Goal: Information Seeking & Learning: Learn about a topic

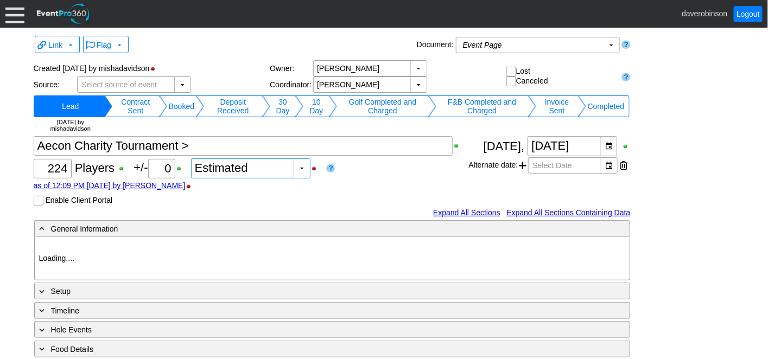
type input "Heritage Pointe Golf Club"
type input "Corporate Tournament"
type input "Scramble"
type input "Shotgun"
type input "Black"
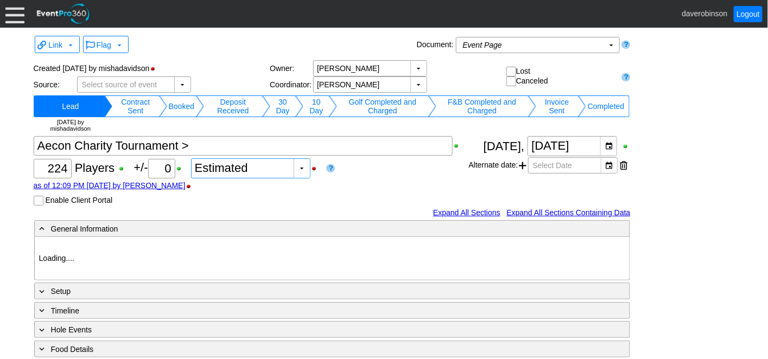
type input "Red"
type input "1082788"
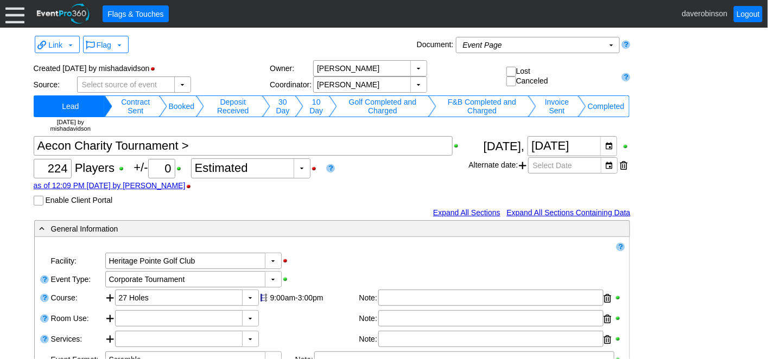
click at [16, 19] on div at bounding box center [14, 13] width 19 height 19
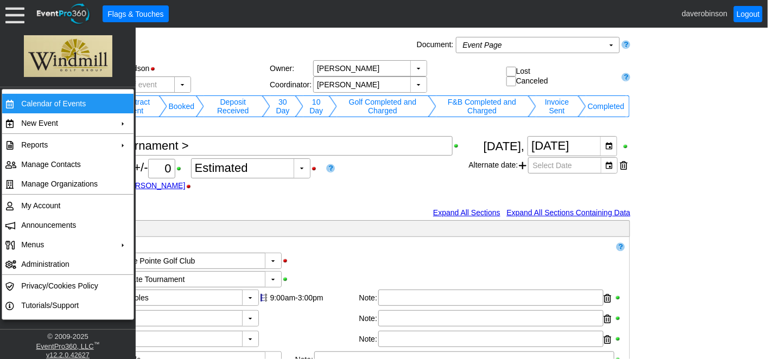
click at [52, 109] on td "Calendar of Events" at bounding box center [65, 104] width 97 height 20
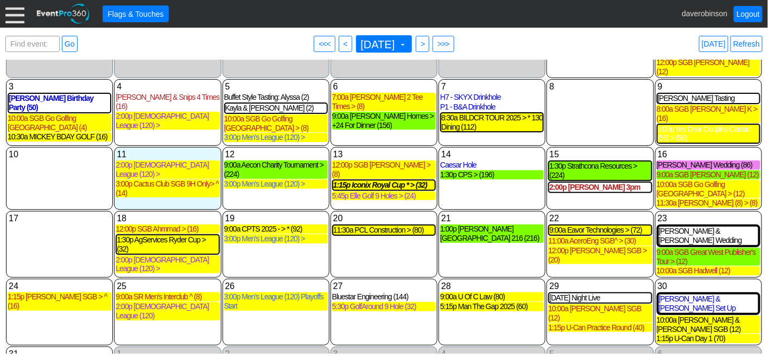
scroll to position [91, 0]
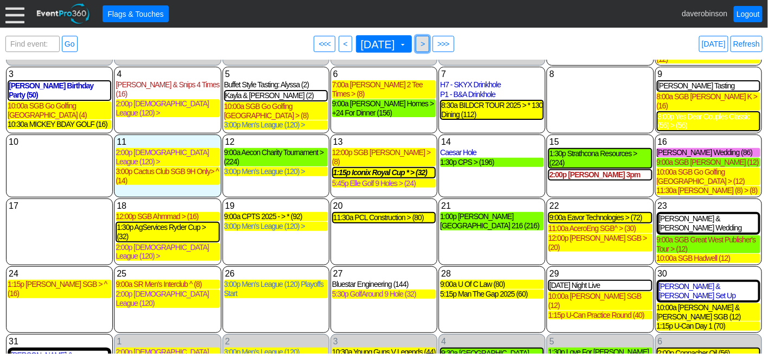
click at [426, 46] on span ">" at bounding box center [422, 44] width 8 height 11
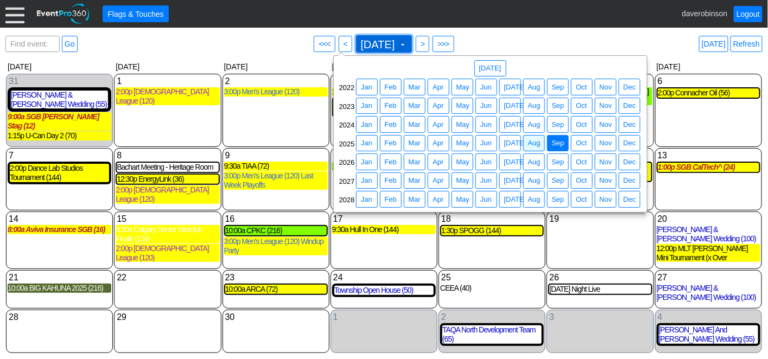
click at [407, 47] on span at bounding box center [402, 44] width 9 height 9
click at [554, 128] on span "Sep" at bounding box center [558, 124] width 17 height 11
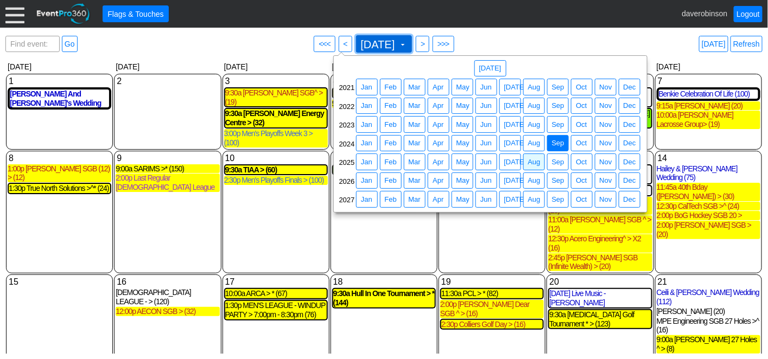
click at [407, 47] on span at bounding box center [402, 44] width 9 height 9
click at [539, 145] on span "Aug" at bounding box center [534, 143] width 17 height 11
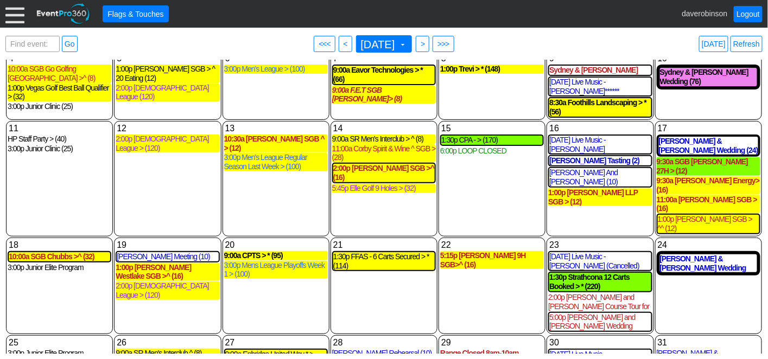
scroll to position [101, 0]
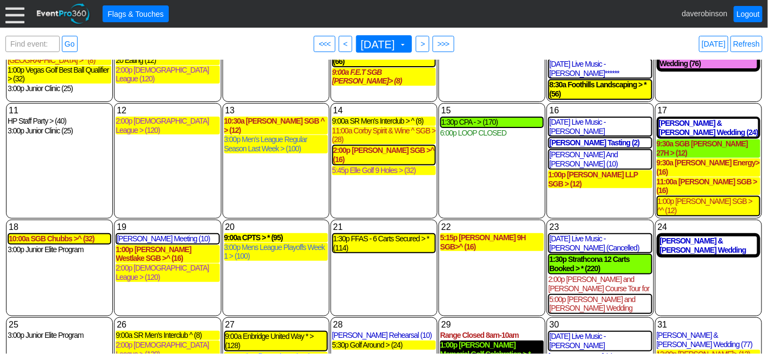
click at [496, 341] on div "1:00p [PERSON_NAME] Memorial Golf Celebration > * (168)" at bounding box center [492, 350] width 104 height 18
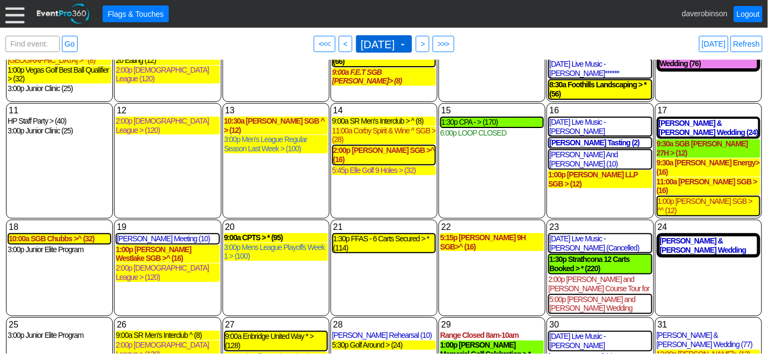
click at [407, 40] on span "[DATE] ▼" at bounding box center [383, 44] width 49 height 12
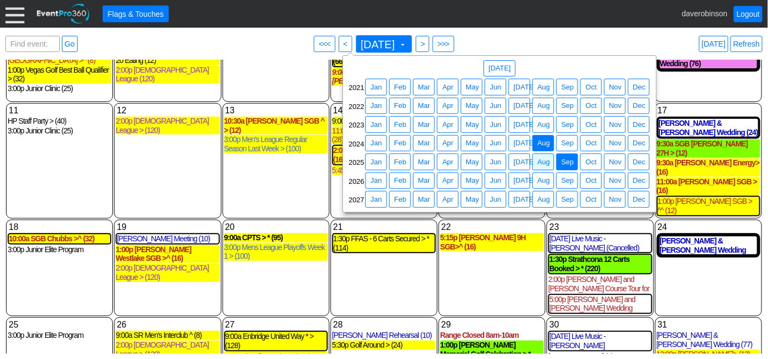
click at [564, 161] on span "Sep" at bounding box center [567, 162] width 17 height 11
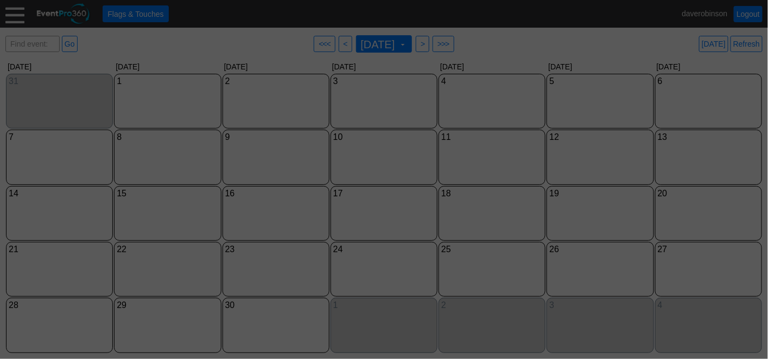
scroll to position [0, 0]
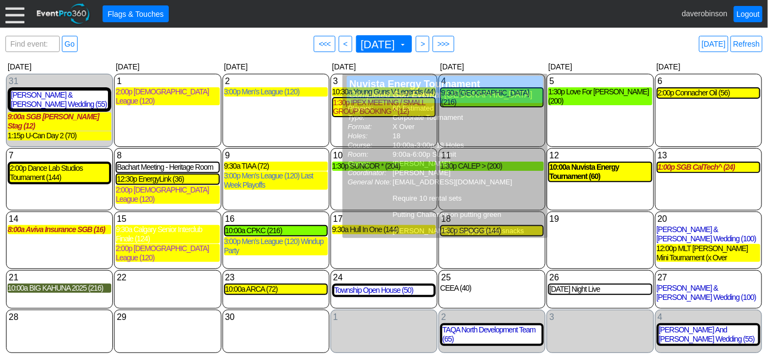
click at [588, 36] on div "Find event: enter title Go ● <<< ● < [DATE] ▼ ● > ● >>> [DATE] Refresh" at bounding box center [383, 44] width 757 height 22
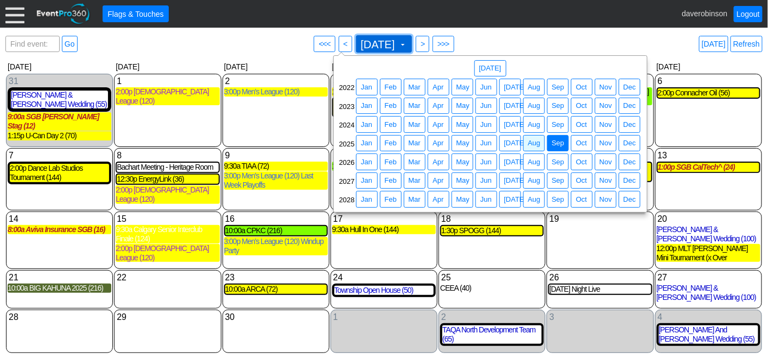
click at [407, 43] on span at bounding box center [402, 44] width 9 height 9
click at [534, 122] on span "Aug" at bounding box center [534, 124] width 17 height 11
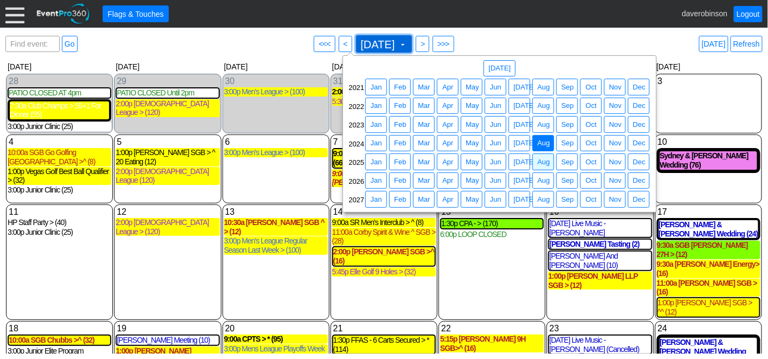
click at [407, 43] on span at bounding box center [402, 44] width 9 height 9
click at [567, 163] on span "Sep" at bounding box center [567, 162] width 17 height 11
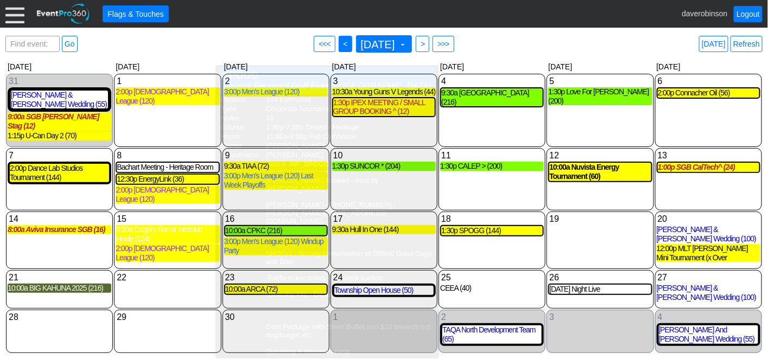
click at [341, 47] on span "<" at bounding box center [345, 44] width 8 height 11
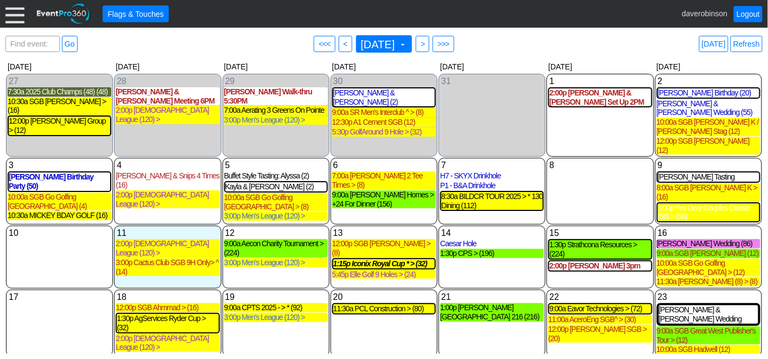
click at [20, 18] on div at bounding box center [14, 13] width 19 height 19
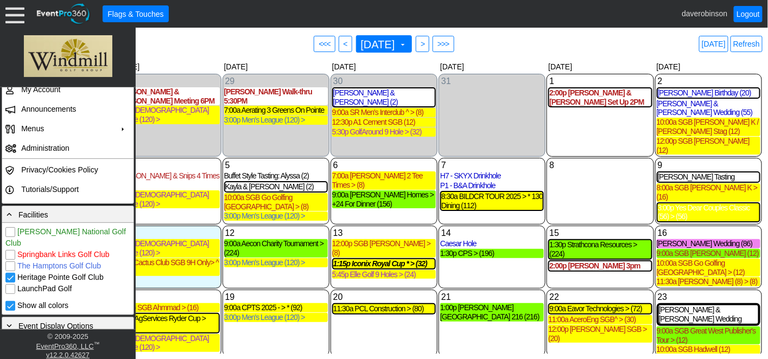
scroll to position [156, 0]
click at [9, 284] on input "LaunchPad Golf" at bounding box center [11, 289] width 11 height 11
checkbox input "true"
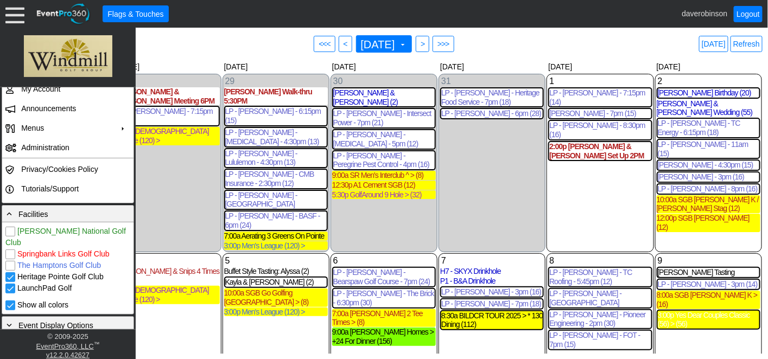
click at [468, 206] on div "31 [DATE] LP - [PERSON_NAME] - Heritage Food Service - 7pm (18) LP - [PERSON_NA…" at bounding box center [491, 163] width 107 height 179
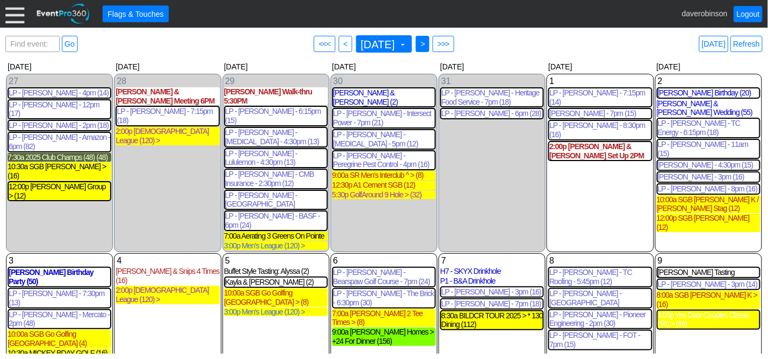
click at [426, 40] on span ">" at bounding box center [422, 44] width 8 height 11
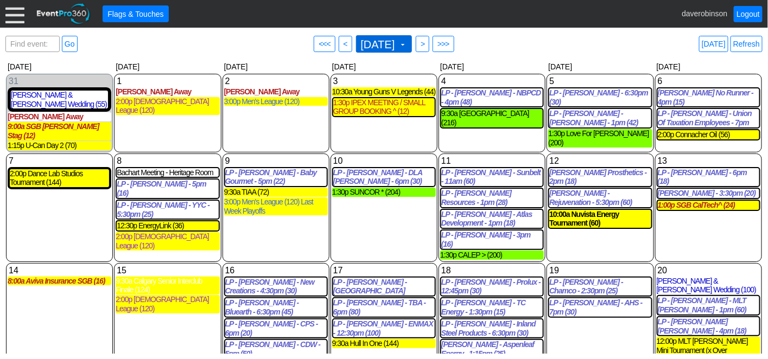
click at [407, 43] on span at bounding box center [402, 44] width 9 height 9
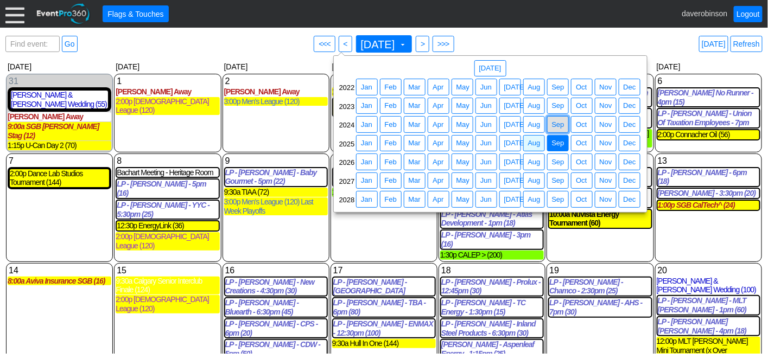
click at [554, 128] on span "Sep" at bounding box center [558, 124] width 17 height 11
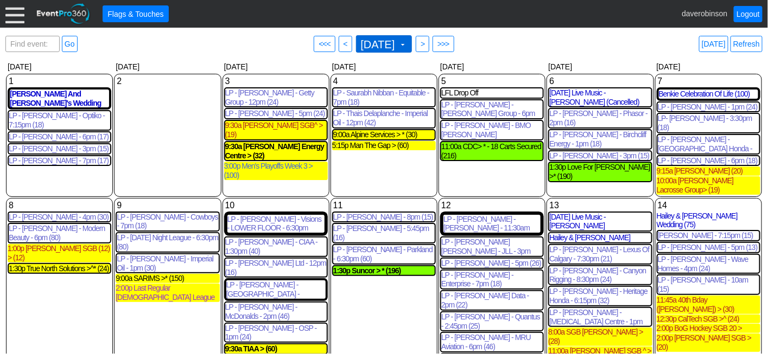
click at [407, 45] on span at bounding box center [402, 44] width 9 height 9
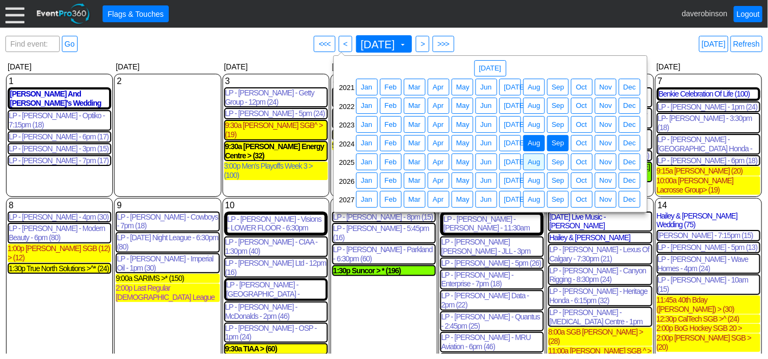
click at [527, 142] on span "Aug" at bounding box center [534, 143] width 17 height 11
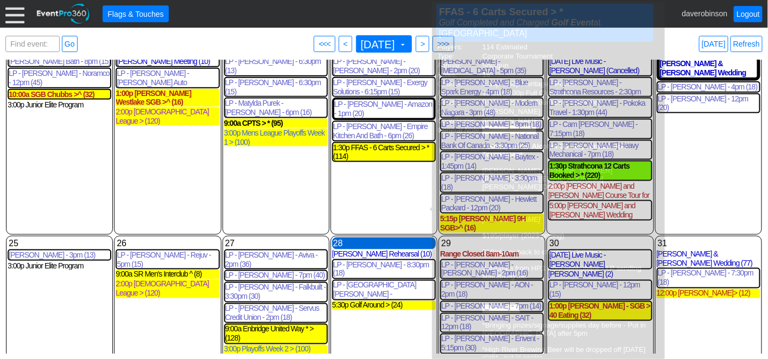
scroll to position [483, 0]
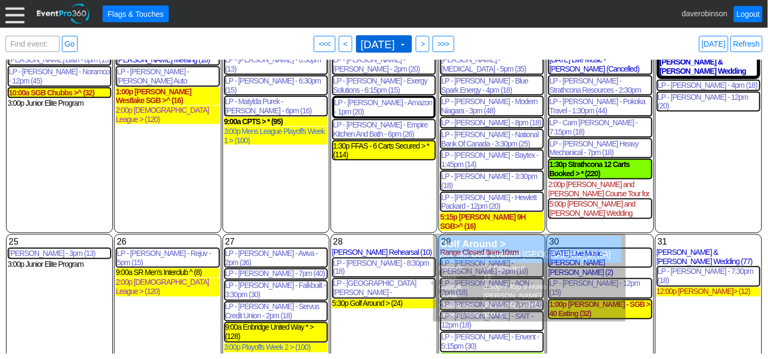
click at [407, 44] on span "[DATE] ▼" at bounding box center [383, 44] width 49 height 12
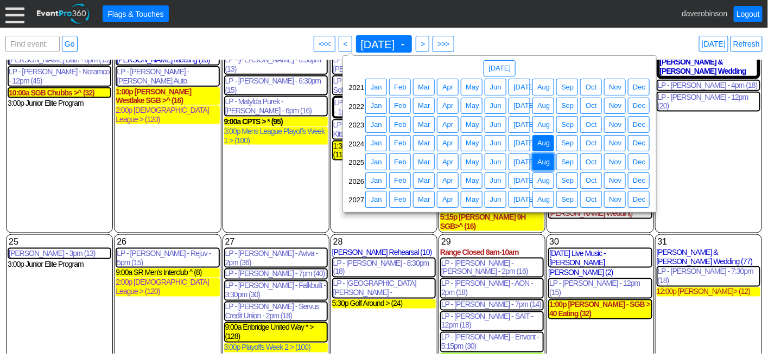
click at [544, 161] on span "Aug" at bounding box center [543, 162] width 17 height 11
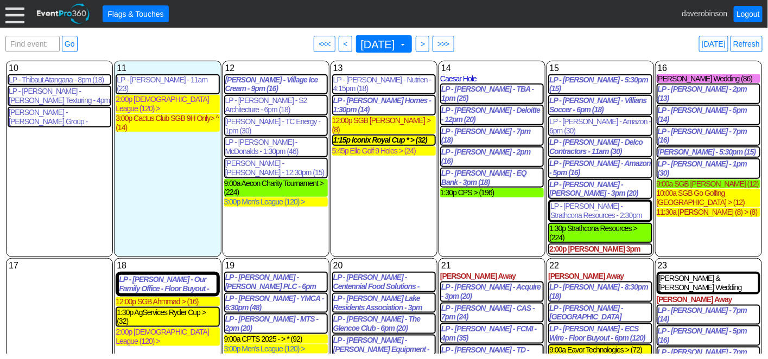
scroll to position [301, 0]
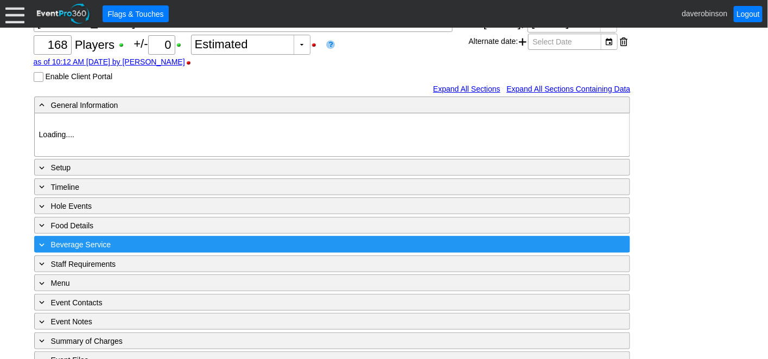
scroll to position [137, 0]
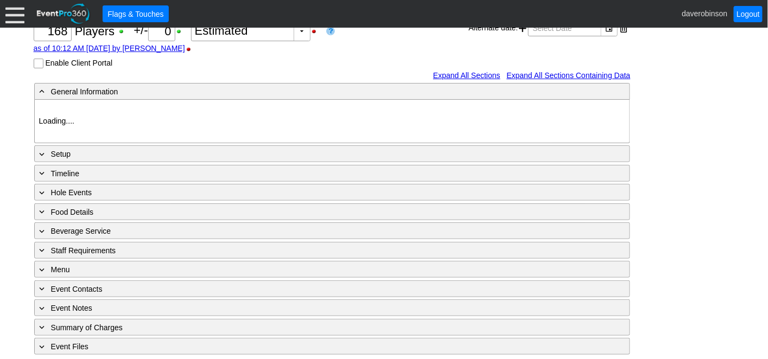
type input "Heritage Pointe Golf Club"
type input "Corporate Tournament"
type input "Scramble"
type input "Black"
type input "Red"
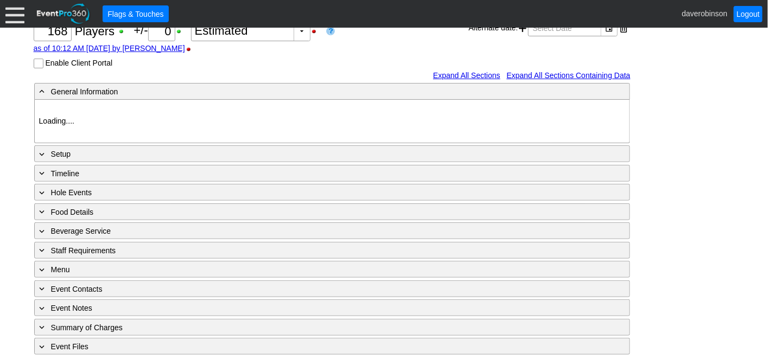
type input "795330"
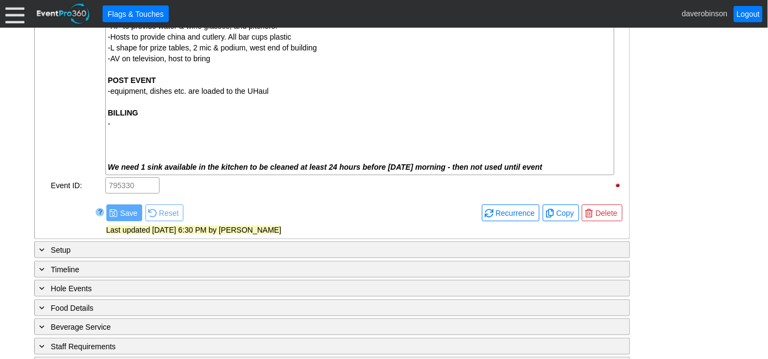
scroll to position [1654, 0]
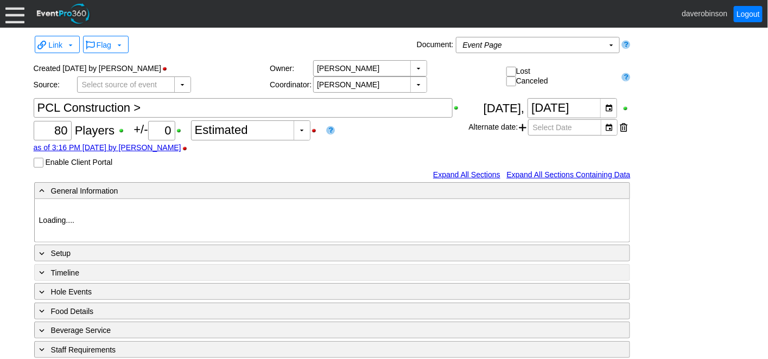
type input "Heritage Pointe Golf Club"
type input "Corporate Tournament"
type input "Scramble"
type input "Shotgun"
type input "Black"
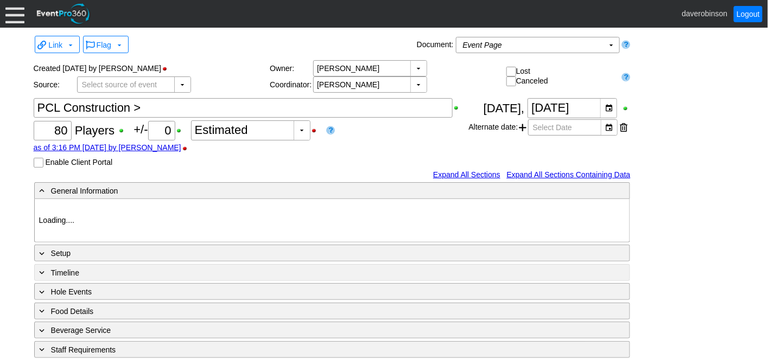
type input "Red"
type input "1170007"
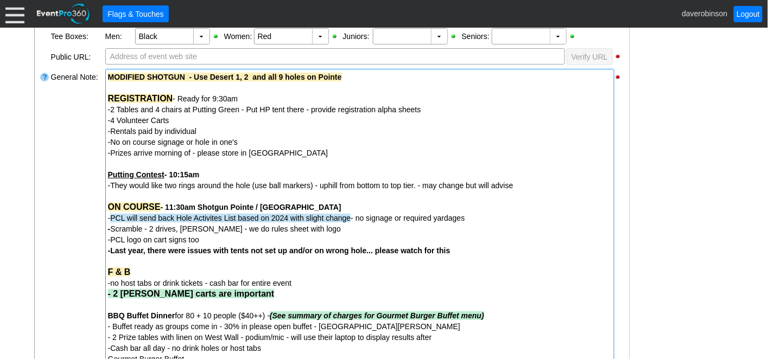
scroll to position [301, 0]
